Goal: Task Accomplishment & Management: Manage account settings

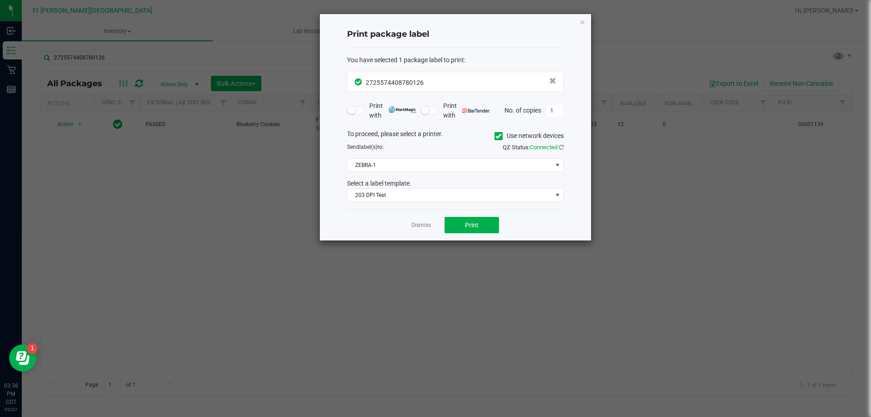
drag, startPoint x: 62, startPoint y: 262, endPoint x: 78, endPoint y: 258, distance: 17.0
click at [78, 258] on ngb-modal-window "Print package label You have selected 1 package label to print : 27255744087801…" at bounding box center [439, 208] width 878 height 417
click at [33, 352] on span "1" at bounding box center [32, 348] width 4 height 9
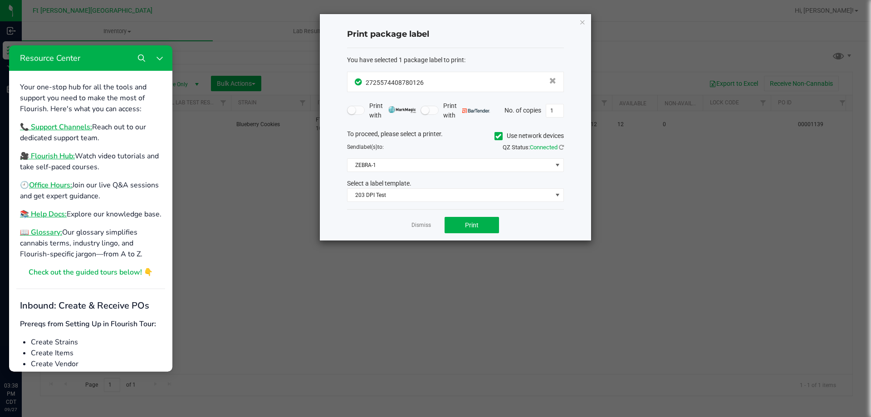
click at [199, 113] on ngb-modal-window "Print package label You have selected 1 package label to print : 27255744087801…" at bounding box center [439, 208] width 878 height 417
click at [224, 15] on ngb-modal-window "Print package label You have selected 1 package label to print : 27255744087801…" at bounding box center [439, 208] width 878 height 417
click at [163, 59] on button "Close Resource Center" at bounding box center [160, 58] width 18 height 18
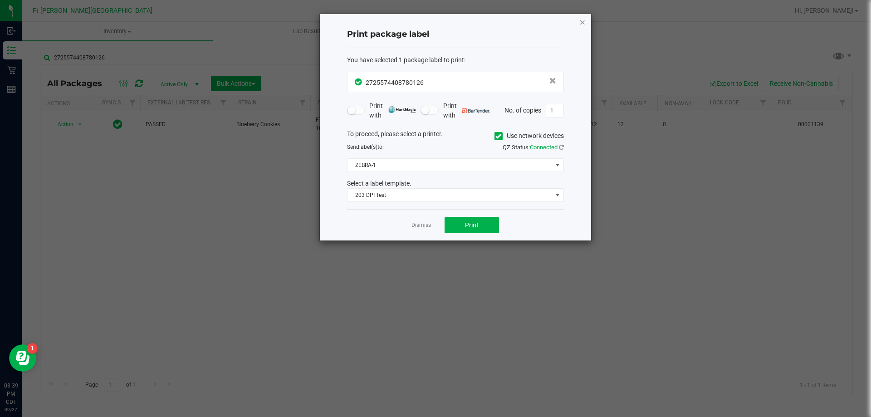
click at [583, 19] on icon "button" at bounding box center [582, 21] width 6 height 11
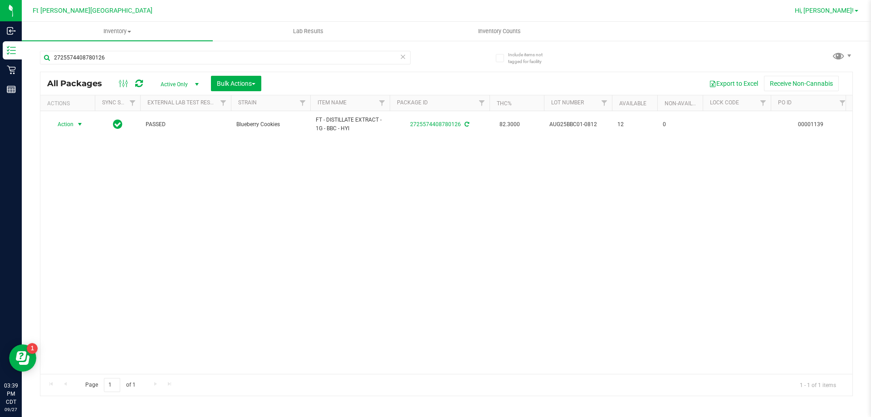
click at [839, 11] on span "Hi, [PERSON_NAME]!" at bounding box center [824, 10] width 59 height 7
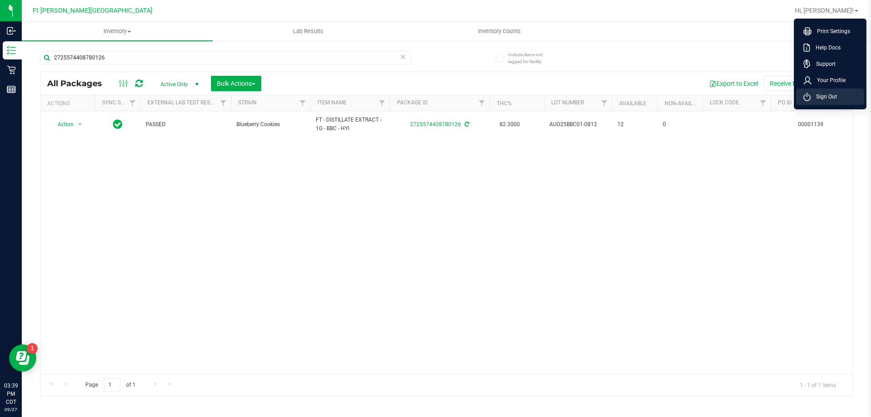
click at [820, 96] on span "Sign Out" at bounding box center [824, 96] width 26 height 9
